Goal: Check status: Check status

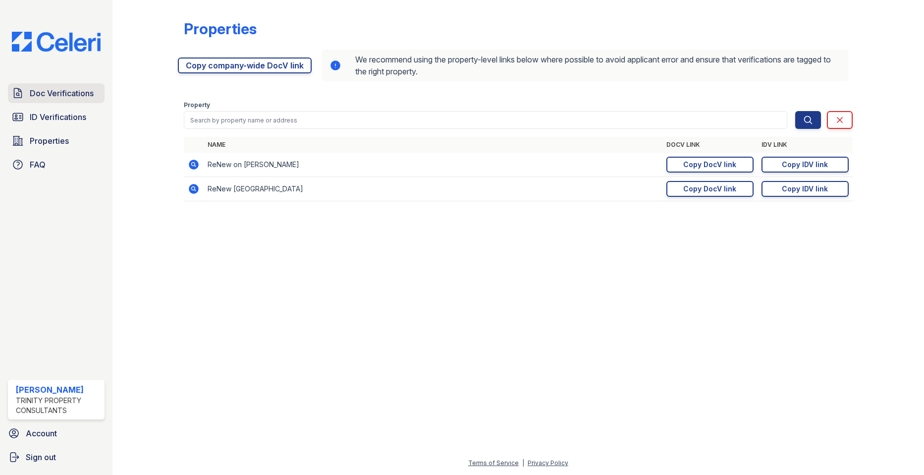
click at [46, 100] on link "Doc Verifications" at bounding box center [56, 93] width 97 height 20
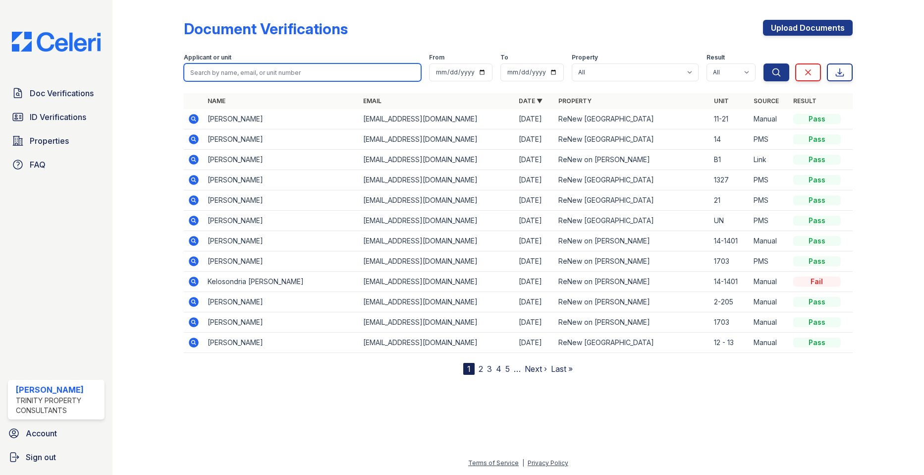
click at [249, 73] on input "search" at bounding box center [302, 72] width 237 height 18
click at [312, 75] on input "search" at bounding box center [302, 72] width 237 height 18
type input "[PERSON_NAME]"
click at [764, 63] on button "Search" at bounding box center [777, 72] width 26 height 18
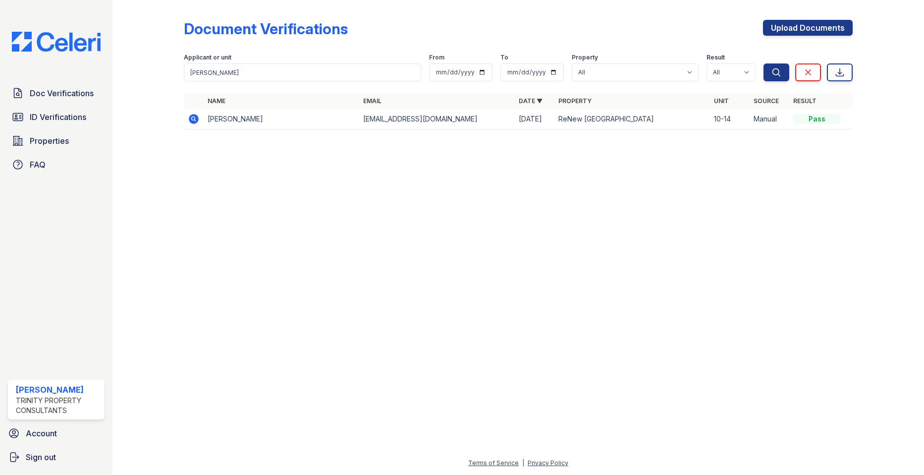
click at [193, 119] on icon at bounding box center [193, 118] width 2 height 2
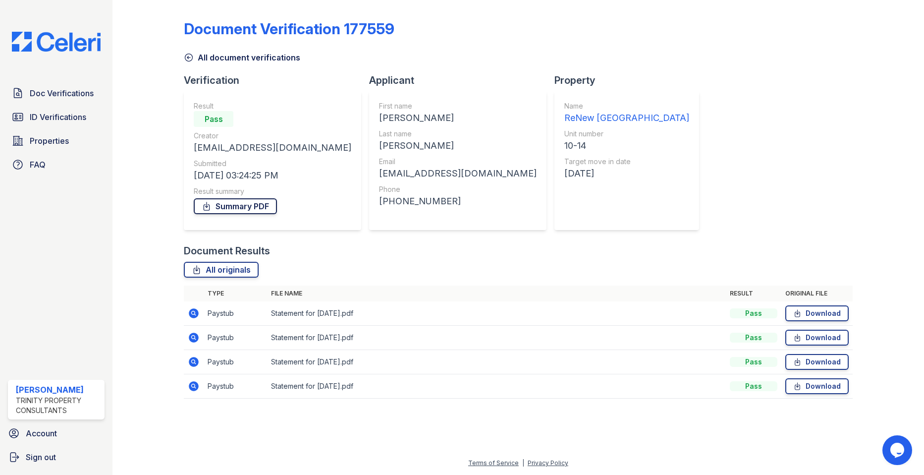
click at [248, 208] on link "Summary PDF" at bounding box center [235, 206] width 83 height 16
click at [81, 123] on link "ID Verifications" at bounding box center [56, 117] width 97 height 20
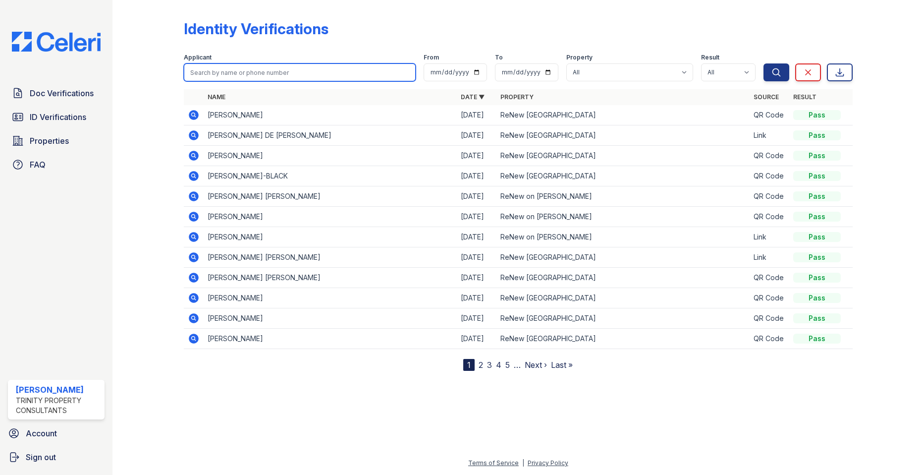
click at [267, 73] on input "search" at bounding box center [299, 72] width 231 height 18
type input "[PERSON_NAME]"
click at [764, 63] on button "Search" at bounding box center [777, 72] width 26 height 18
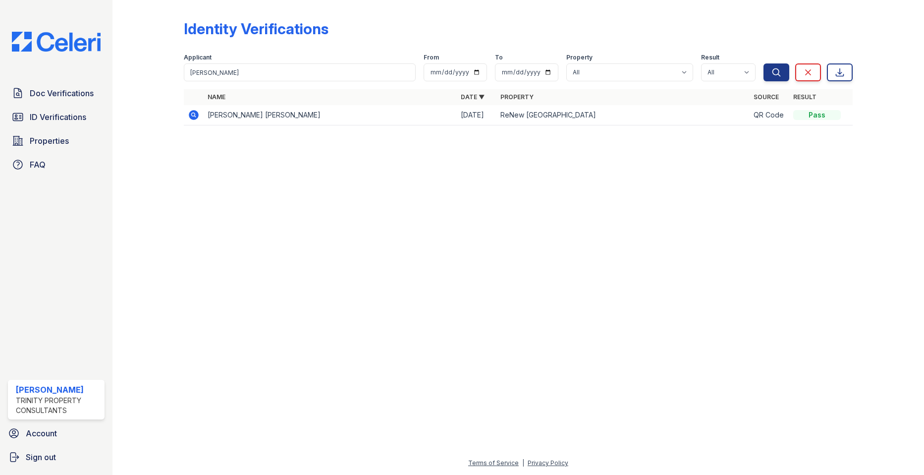
click at [191, 115] on icon at bounding box center [194, 115] width 10 height 10
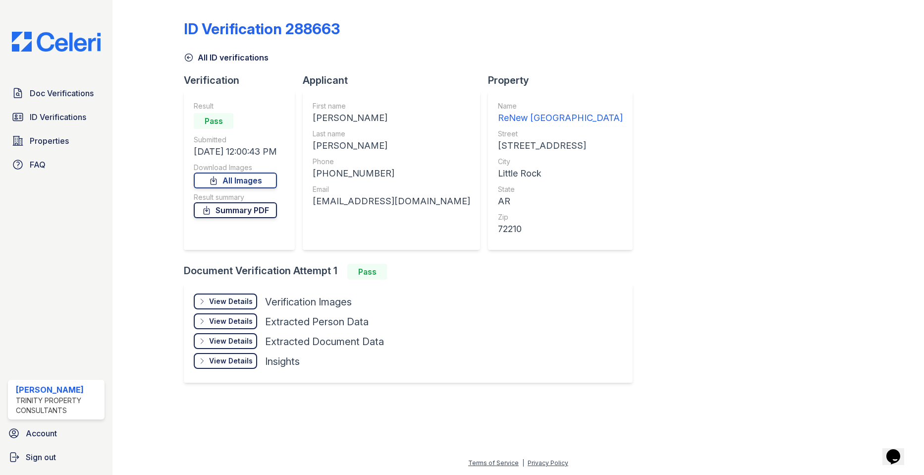
click at [224, 212] on link "Summary PDF" at bounding box center [235, 210] width 83 height 16
